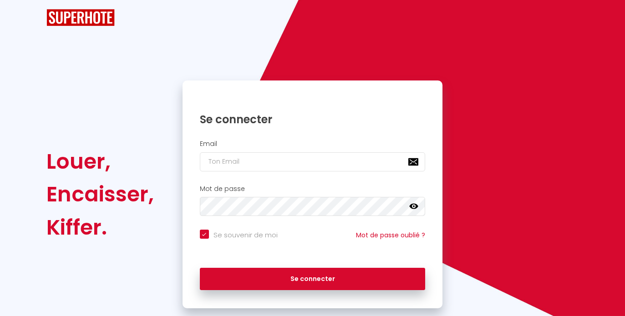
checkbox input "true"
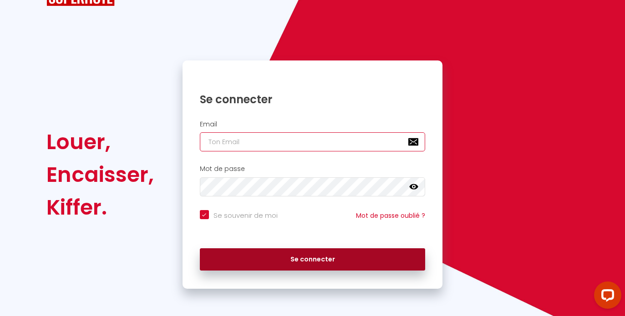
type input "[EMAIL_ADDRESS][DOMAIN_NAME]"
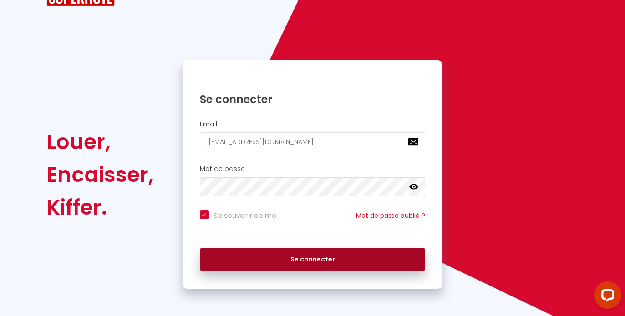
click at [306, 257] on button "Se connecter" at bounding box center [313, 260] width 226 height 23
checkbox input "true"
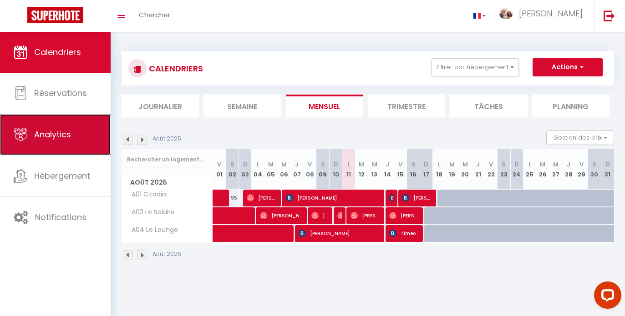
click at [57, 138] on span "Analytics" at bounding box center [52, 134] width 37 height 11
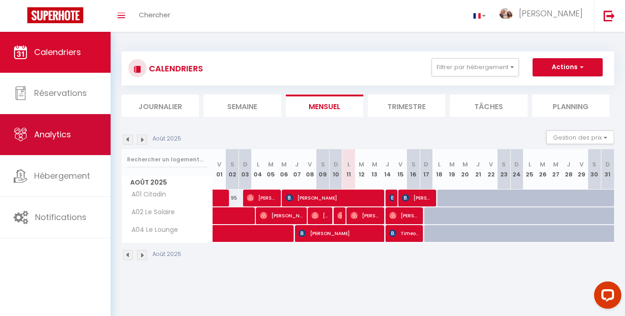
select select "2025"
select select "8"
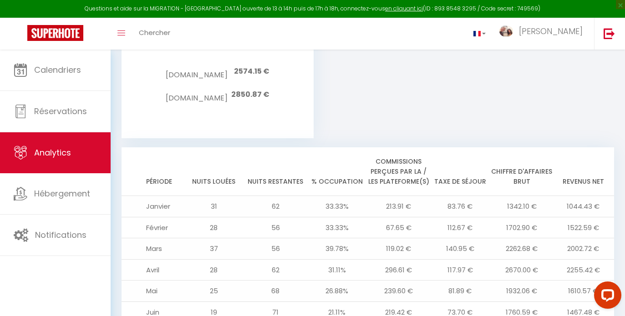
scroll to position [1025, 0]
